Goal: Task Accomplishment & Management: Use online tool/utility

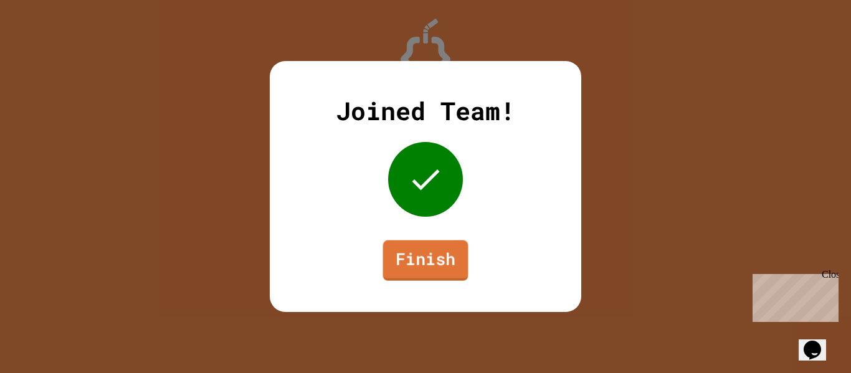
click at [439, 277] on link "Finish" at bounding box center [425, 261] width 85 height 41
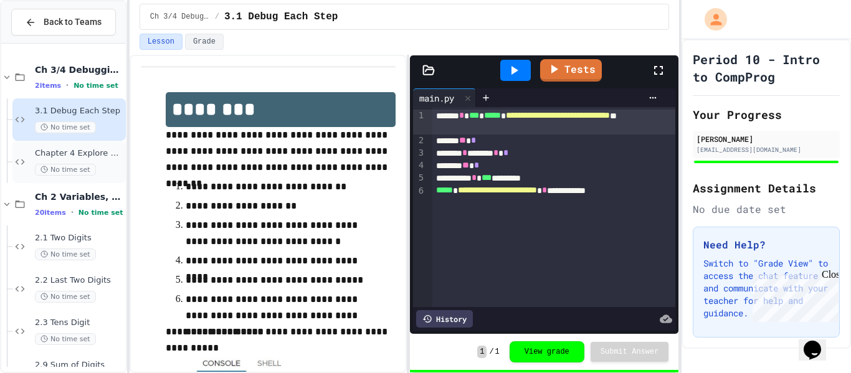
click at [93, 157] on span "Chapter 4 Explore Program" at bounding box center [79, 153] width 89 height 11
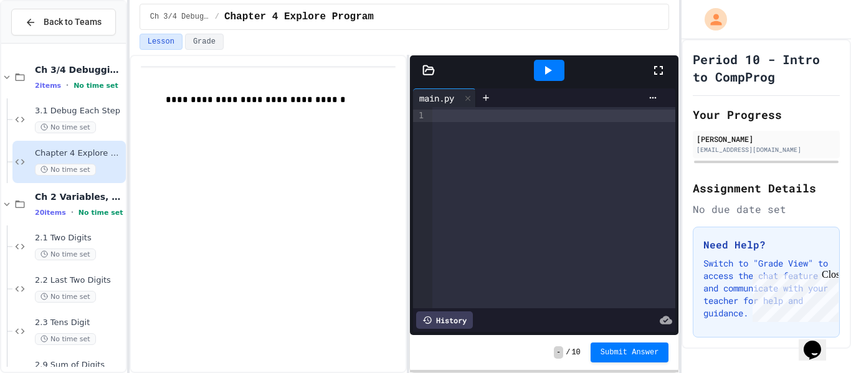
click at [507, 117] on div at bounding box center [555, 116] width 244 height 12
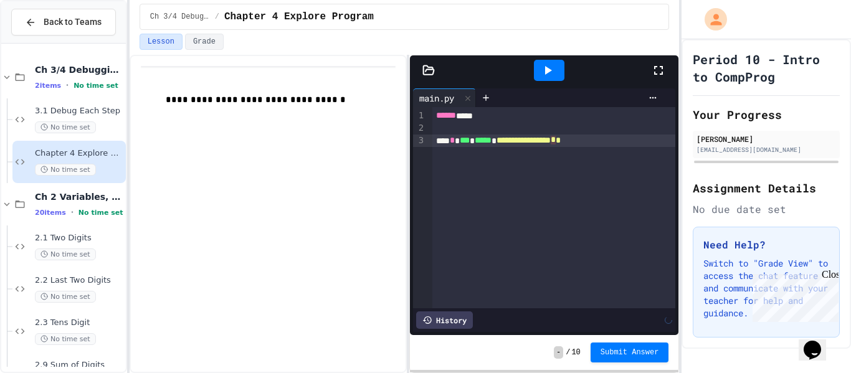
click at [616, 140] on div "**********" at bounding box center [555, 141] width 244 height 12
click at [601, 140] on div "**********" at bounding box center [555, 141] width 244 height 12
click at [634, 145] on div "**********" at bounding box center [555, 141] width 244 height 12
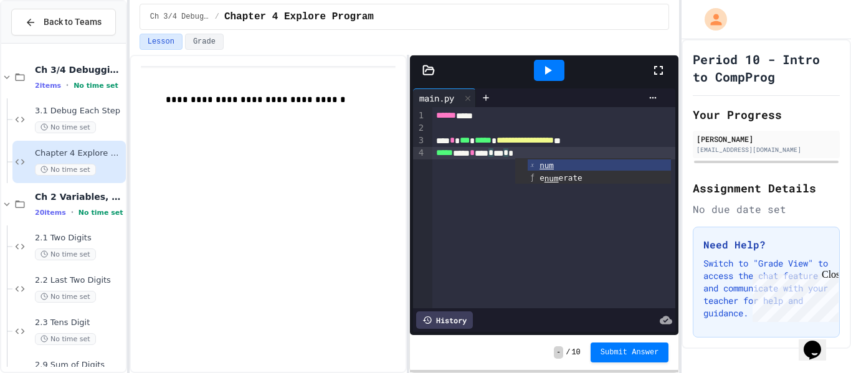
click at [552, 67] on icon at bounding box center [547, 70] width 15 height 15
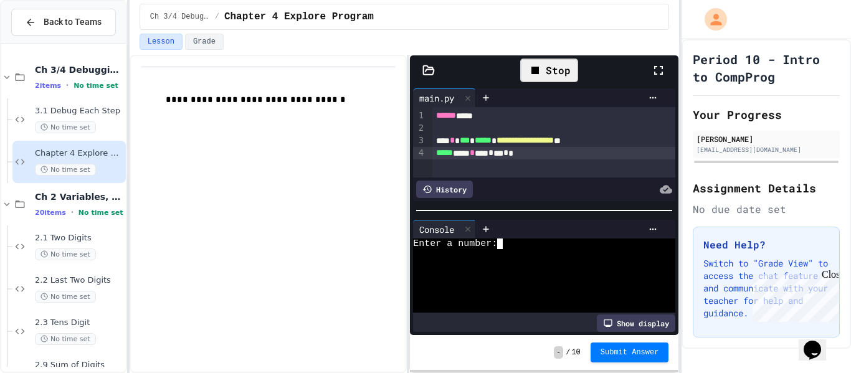
click at [509, 244] on div "Enter a number:" at bounding box center [539, 244] width 252 height 11
click at [484, 262] on div at bounding box center [539, 265] width 252 height 11
click at [543, 78] on div at bounding box center [549, 70] width 31 height 21
click at [524, 246] on div "Enter a number:" at bounding box center [539, 244] width 252 height 11
click at [549, 65] on icon at bounding box center [547, 70] width 15 height 15
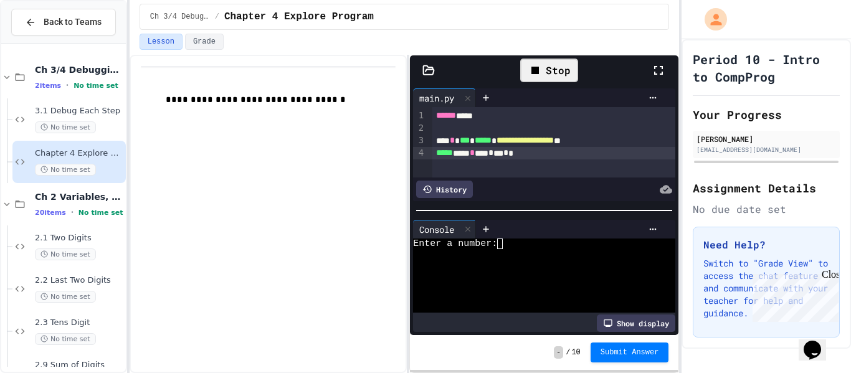
click at [512, 245] on div "Enter a number:" at bounding box center [539, 244] width 252 height 11
click at [552, 67] on icon at bounding box center [547, 70] width 15 height 15
click at [538, 70] on div at bounding box center [549, 70] width 31 height 21
click at [632, 345] on button "Submit Answer" at bounding box center [630, 352] width 79 height 20
